Goal: Go to known website: Go to known website

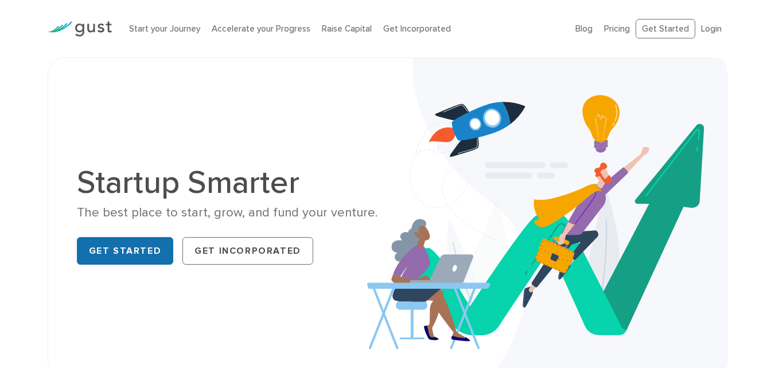
click at [138, 254] on link "Get Started" at bounding box center [125, 251] width 97 height 28
click at [707, 25] on link "Login" at bounding box center [711, 29] width 21 height 10
